Goal: Information Seeking & Learning: Learn about a topic

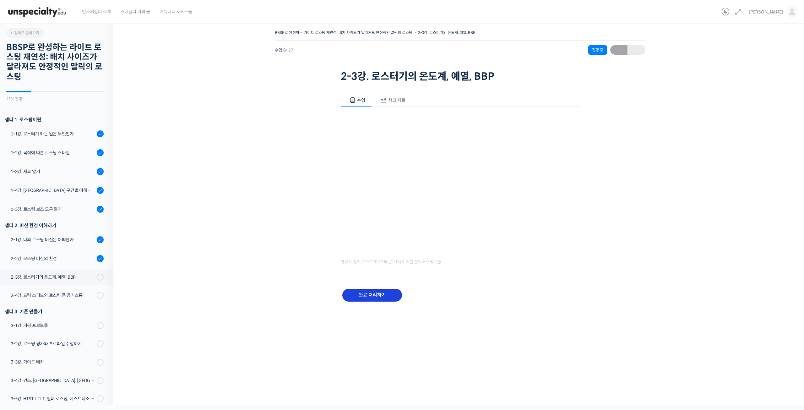
click at [382, 301] on input "완료 처리하기" at bounding box center [372, 295] width 60 height 13
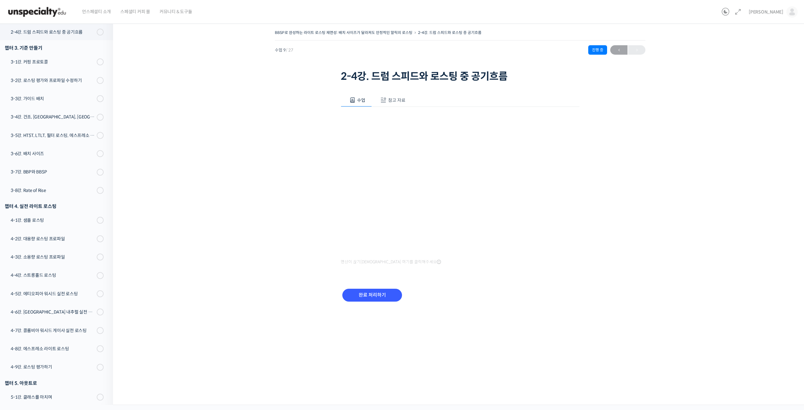
scroll to position [227, 0]
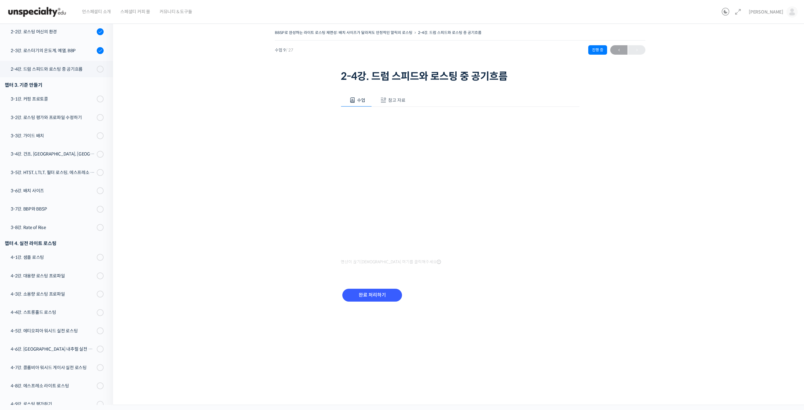
click at [579, 325] on div "BBSP로 완성하는 라이트 로스팅 재연성: 배치 사이즈가 달라져도 안정적인 말릭의 로스팅 2-4강. 드럼 스피드와 로스팅 중 공기흐름 진행 중…" at bounding box center [459, 179] width 631 height 302
click at [359, 298] on input "완료 처리하기" at bounding box center [372, 295] width 60 height 13
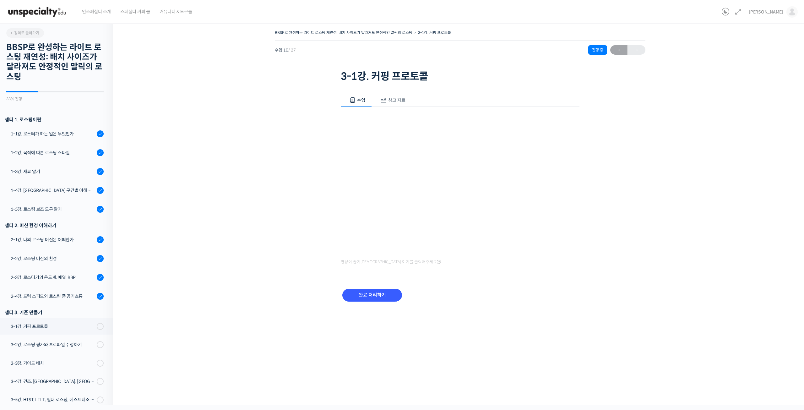
scroll to position [270, 0]
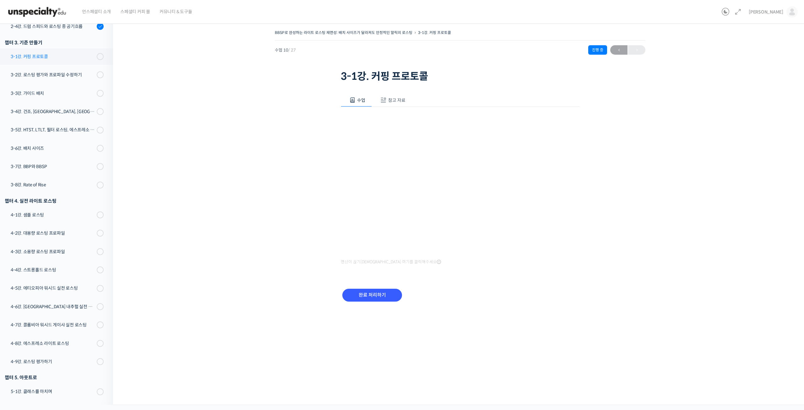
click at [29, 54] on div "3-1강. 커핑 프로토콜" at bounding box center [53, 56] width 84 height 7
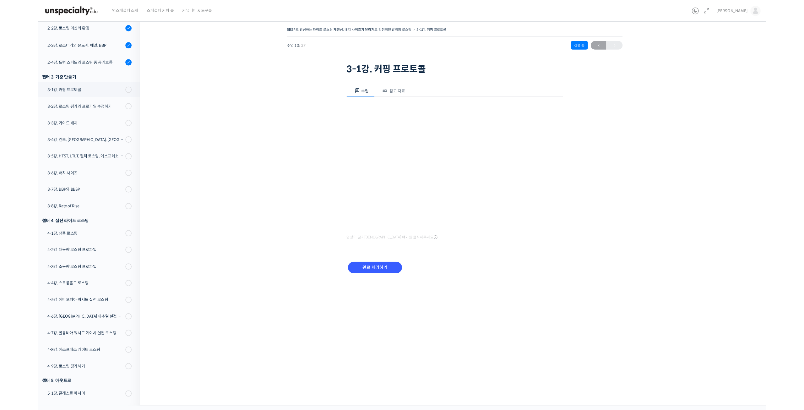
scroll to position [227, 0]
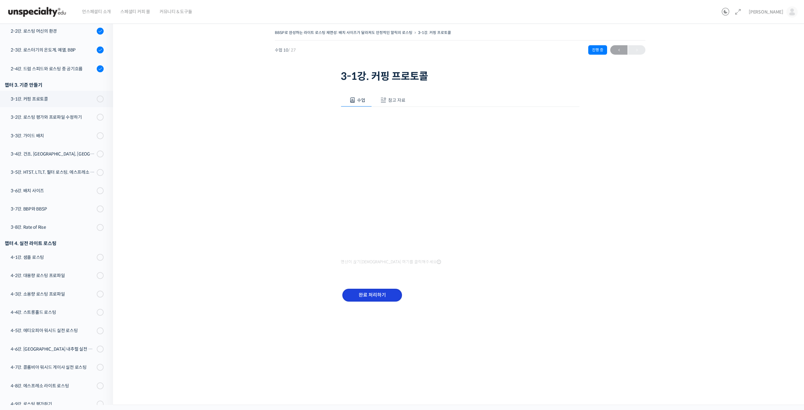
click at [366, 297] on input "완료 처리하기" at bounding box center [372, 295] width 60 height 13
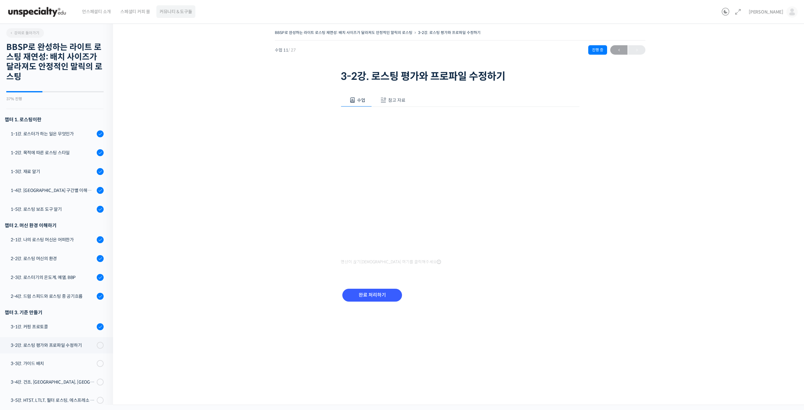
click at [179, 15] on span "커뮤니티 & 도구들" at bounding box center [176, 12] width 33 height 24
click at [46, 132] on div "1-1강. 로스터가 하는 일은 무엇인가" at bounding box center [53, 133] width 84 height 7
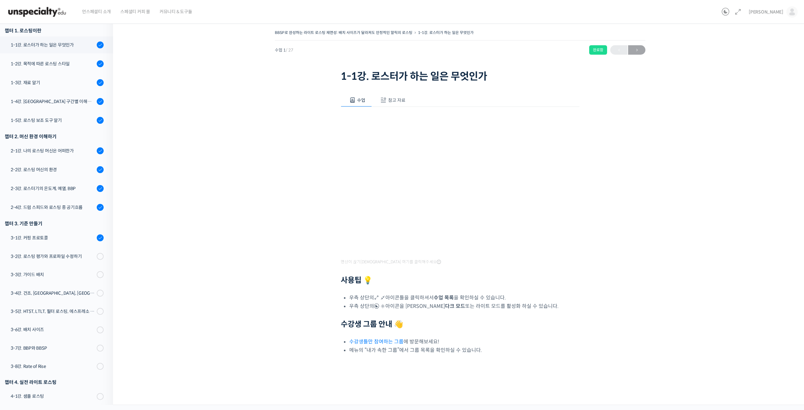
scroll to position [90, 0]
click at [388, 339] on link "수강생들만 참여하는 그룹" at bounding box center [376, 341] width 54 height 7
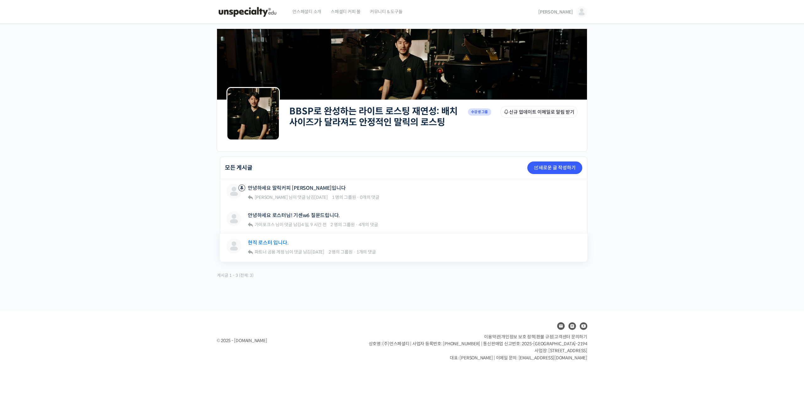
click at [269, 242] on link "현직 로스터 입니다." at bounding box center [268, 243] width 41 height 6
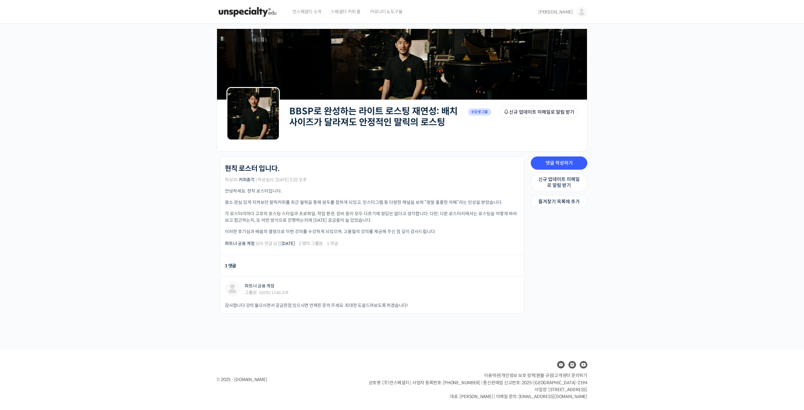
drag, startPoint x: 203, startPoint y: 281, endPoint x: 191, endPoint y: 282, distance: 11.9
